Goal: Task Accomplishment & Management: Manage account settings

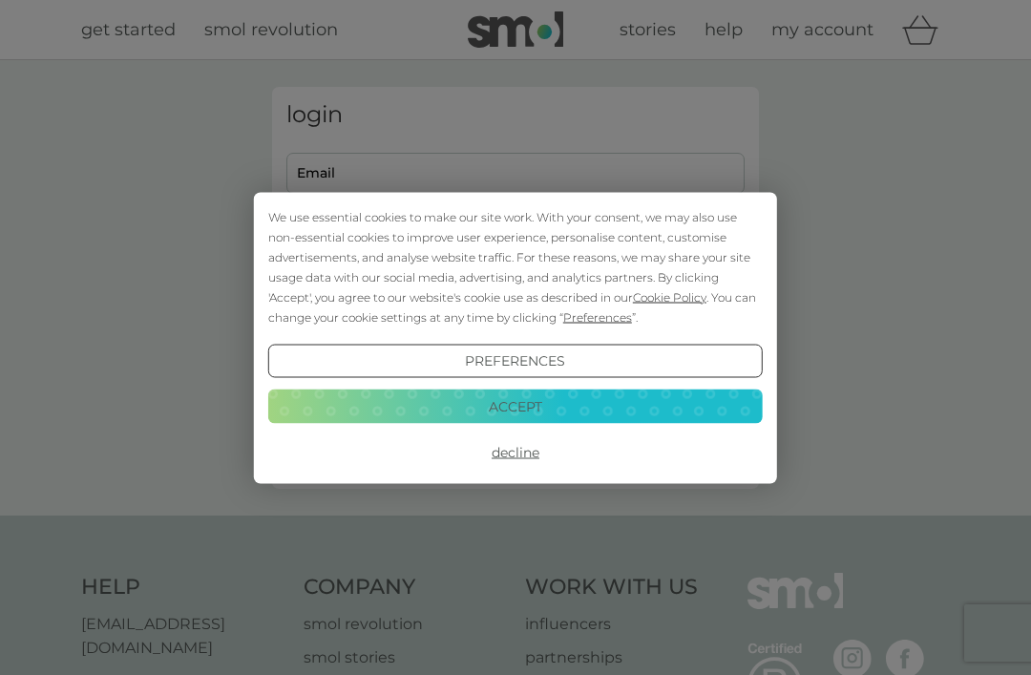
click at [526, 454] on button "Decline" at bounding box center [515, 452] width 494 height 34
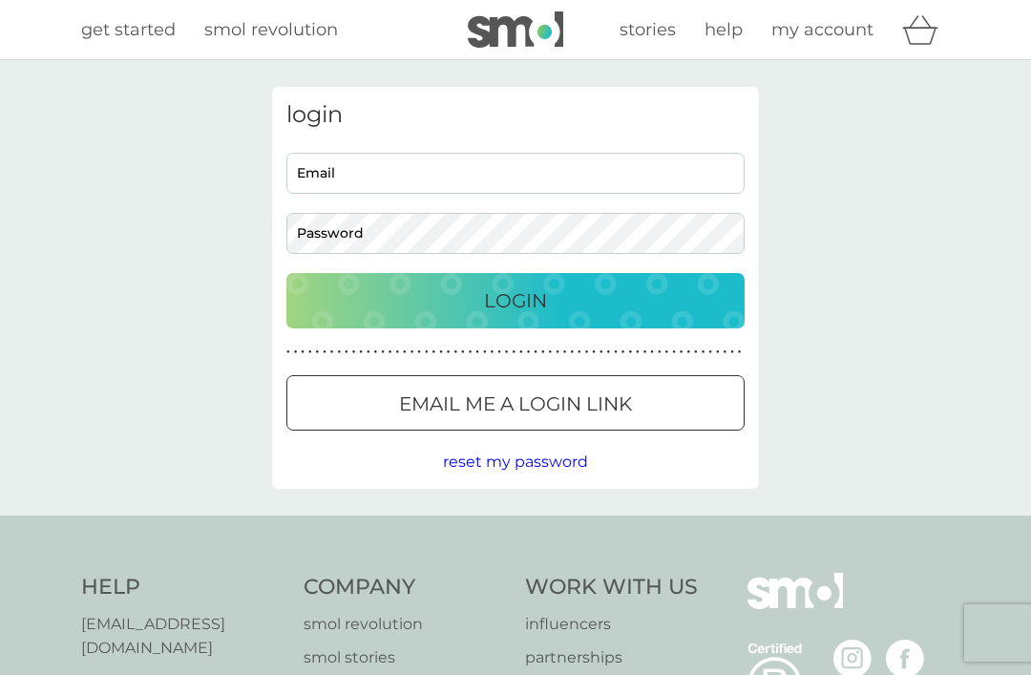
click at [437, 185] on input "Email" at bounding box center [515, 173] width 458 height 41
type input "[EMAIL_ADDRESS][DOMAIN_NAME]"
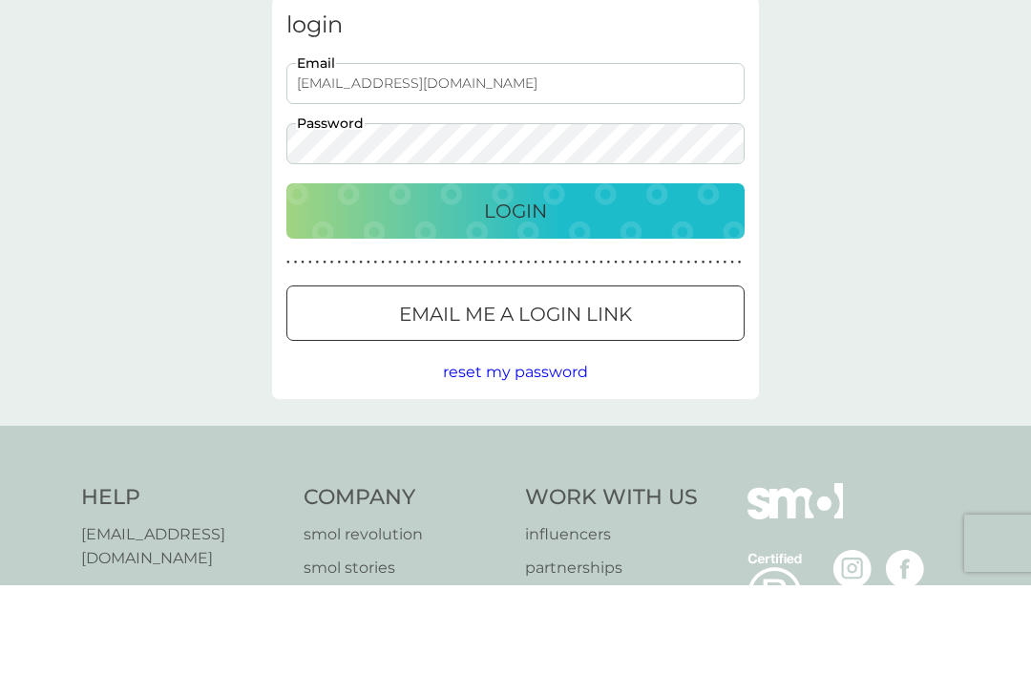
click at [600, 285] on div "Login" at bounding box center [515, 300] width 420 height 31
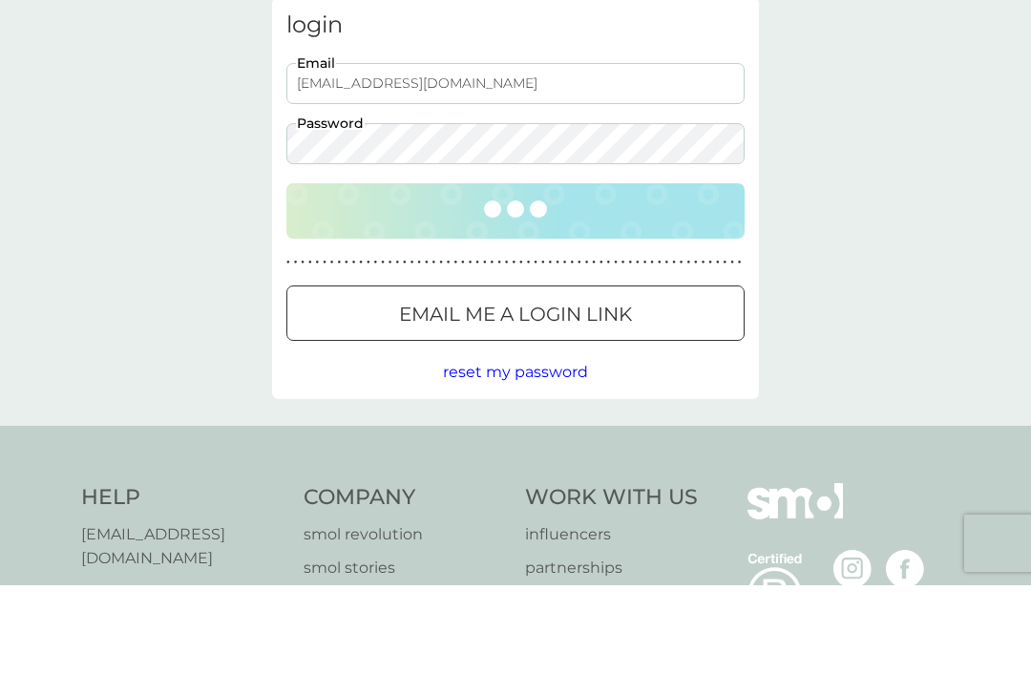
scroll to position [90, 0]
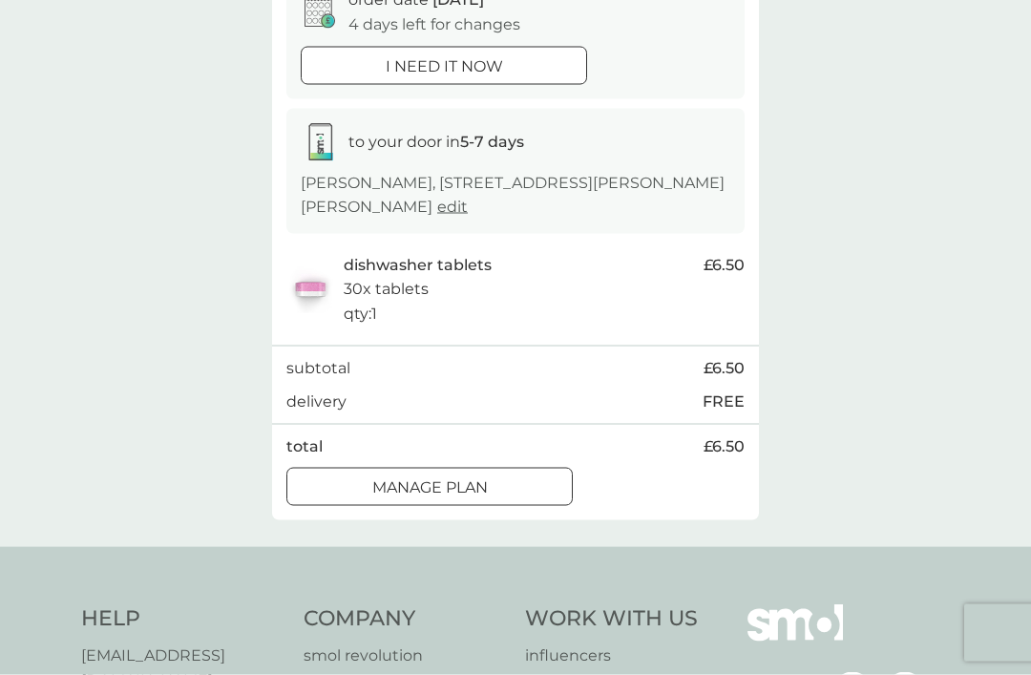
scroll to position [221, 0]
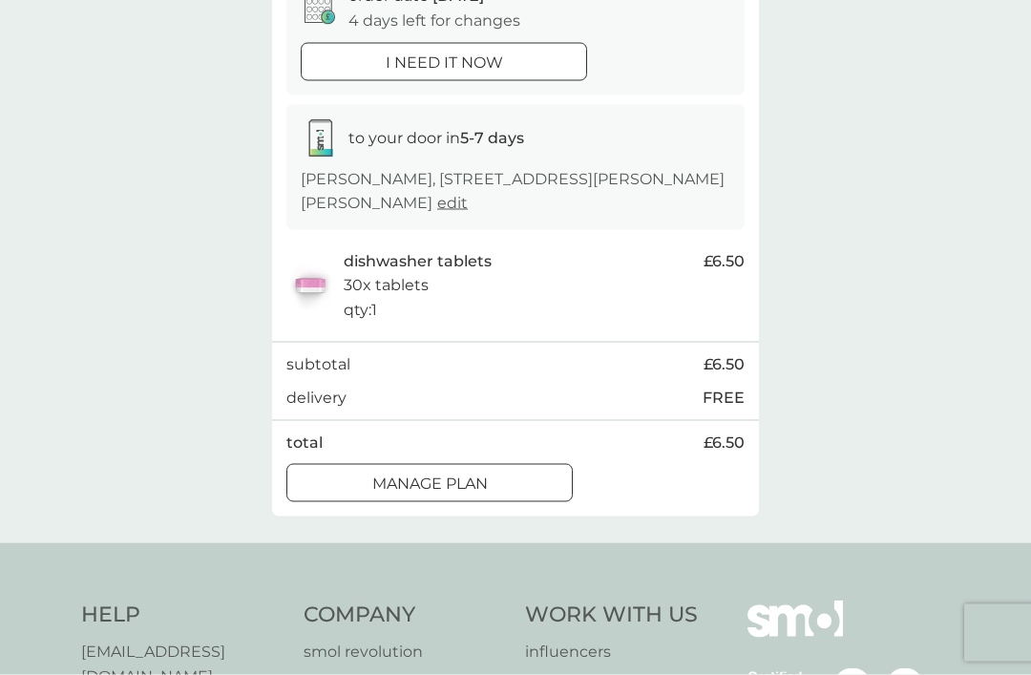
click at [478, 471] on p "Manage plan" at bounding box center [429, 483] width 115 height 25
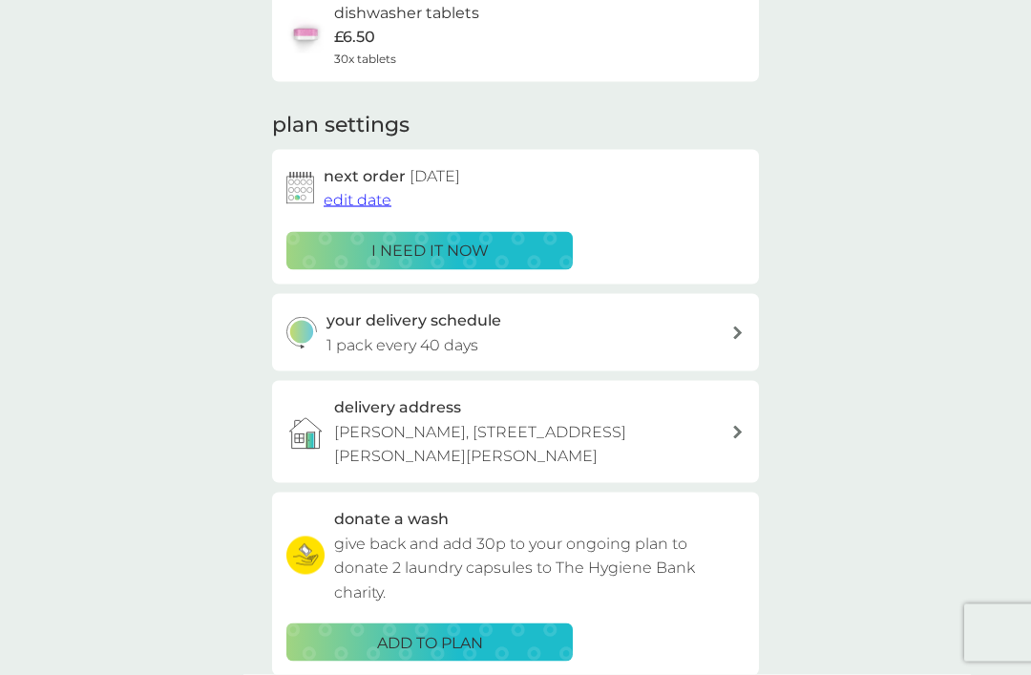
scroll to position [174, 0]
click at [371, 199] on span "edit date" at bounding box center [358, 199] width 68 height 18
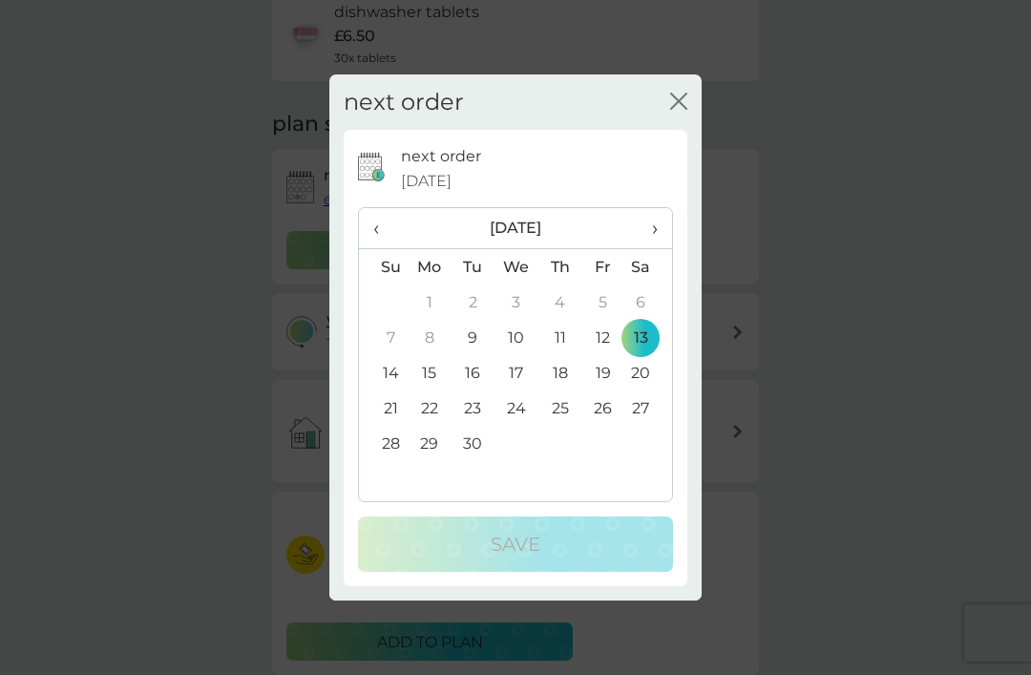
click at [646, 390] on td "20" at bounding box center [648, 372] width 48 height 35
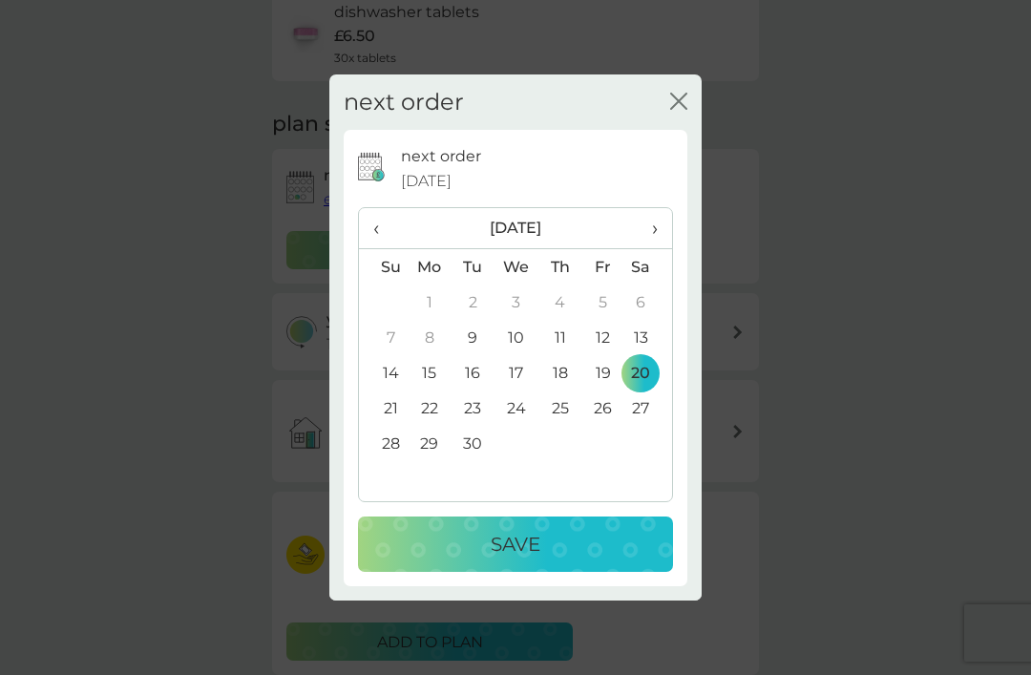
click at [439, 426] on td "22" at bounding box center [430, 407] width 44 height 35
click at [511, 559] on p "Save" at bounding box center [516, 544] width 50 height 31
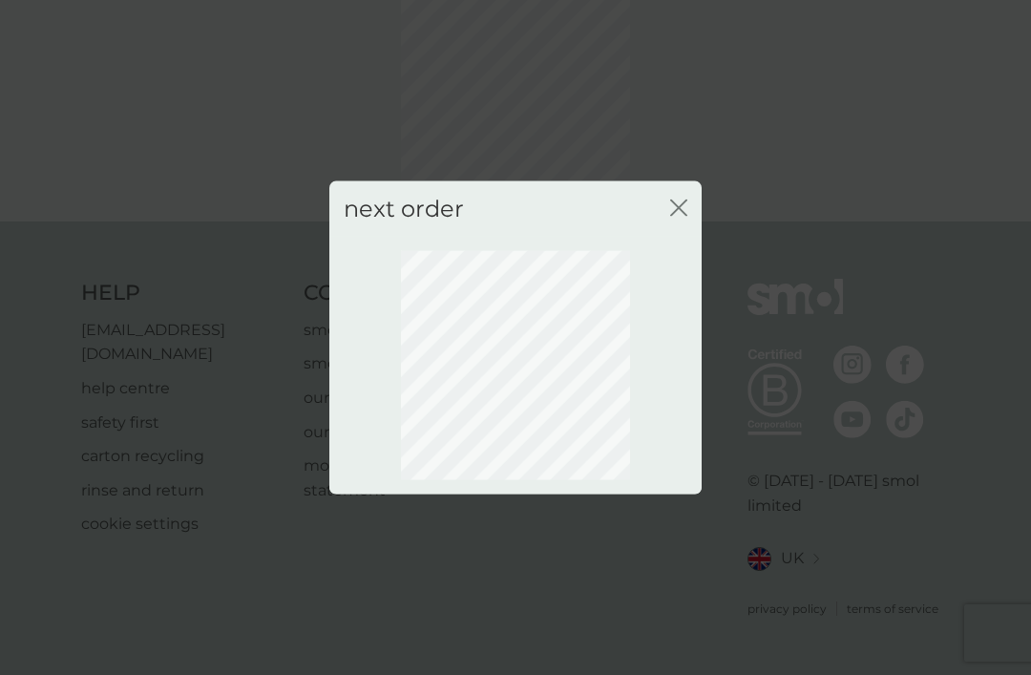
scroll to position [63, 0]
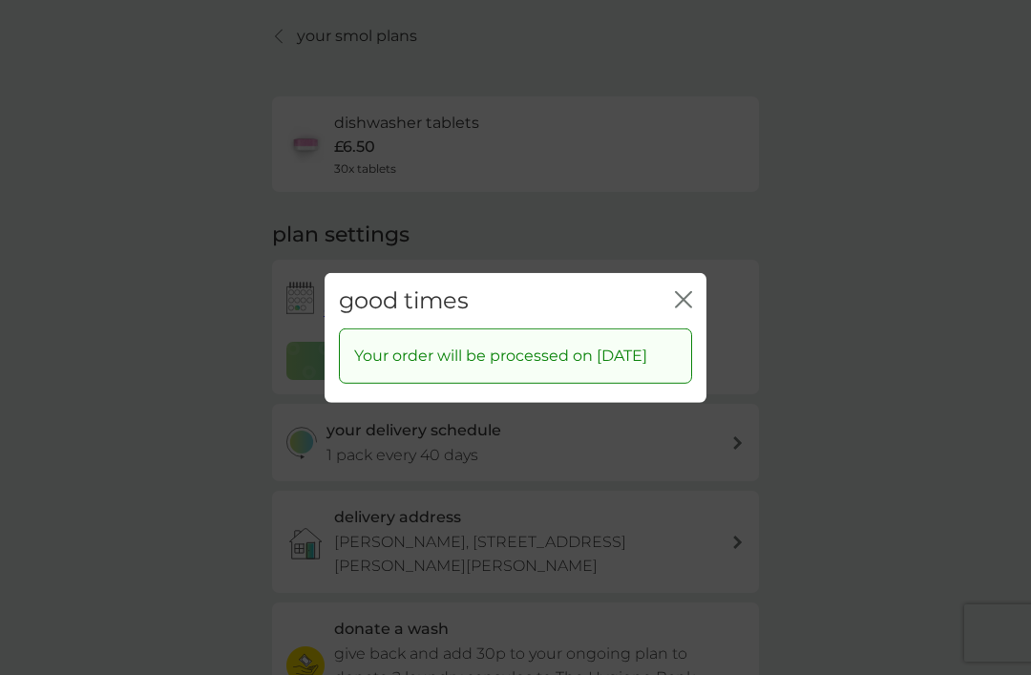
click at [688, 310] on button "close" at bounding box center [683, 300] width 17 height 20
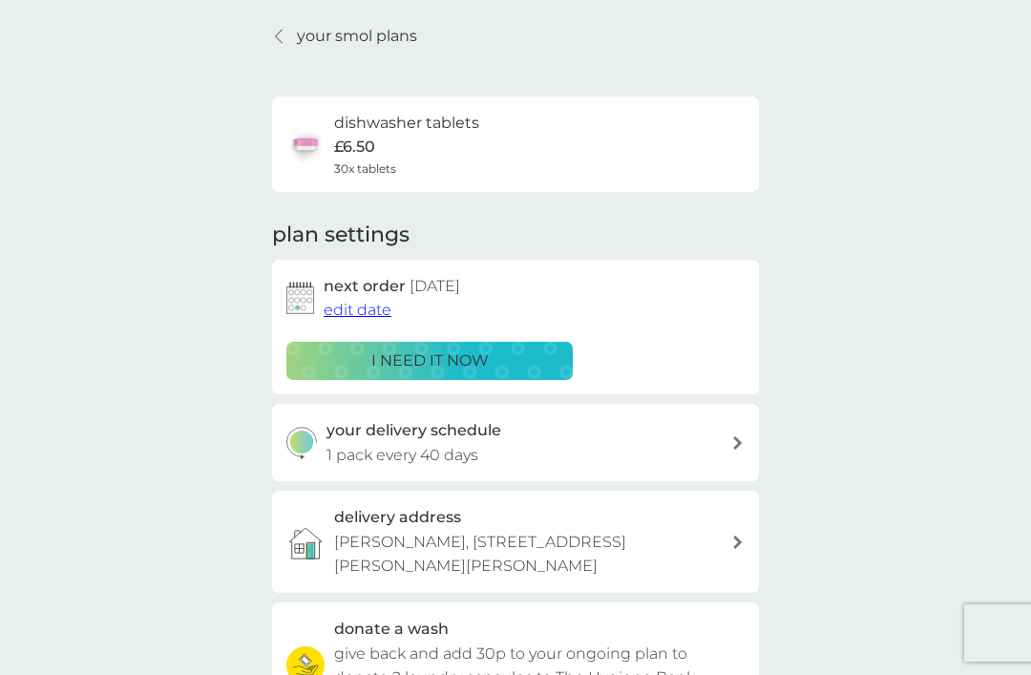
scroll to position [59, 0]
